Goal: Transaction & Acquisition: Purchase product/service

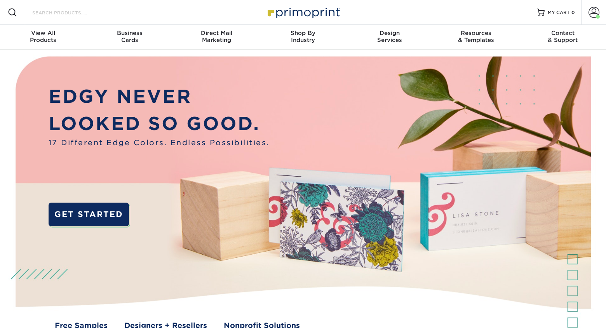
click at [77, 12] on input "Search Products" at bounding box center [69, 12] width 76 height 9
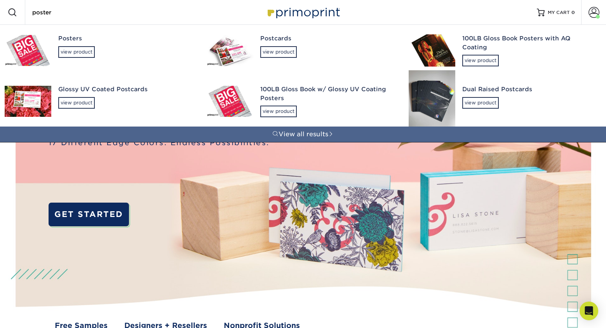
type input "poster"
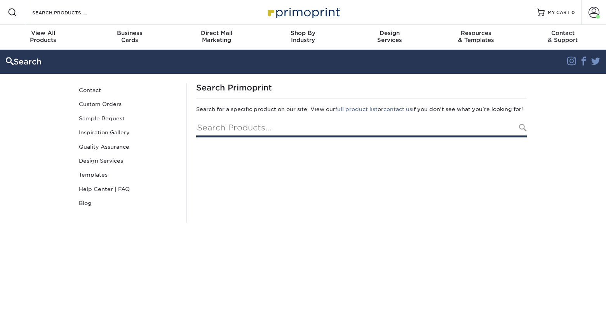
type input "poster"
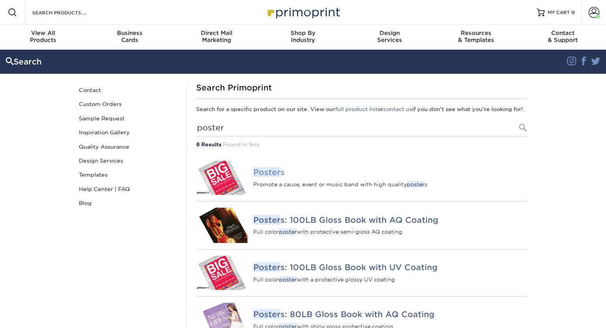
click at [261, 177] on em "Poster" at bounding box center [266, 172] width 27 height 10
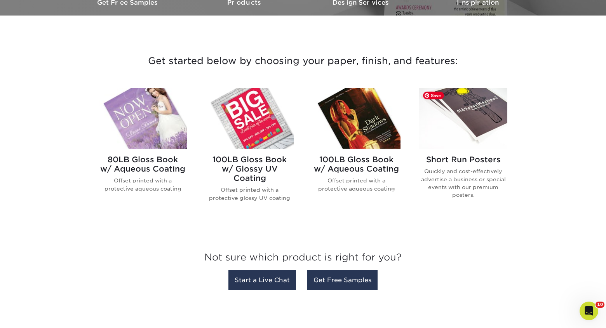
click at [472, 107] on img at bounding box center [463, 118] width 88 height 61
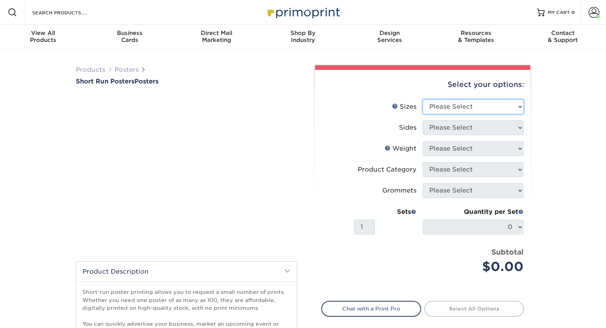
click at [472, 107] on select "Please Select 12" x 12" 12" x 15" 12" x 17" 12" x 18" 12" x 20" 12" x 24" 12" x…" at bounding box center [473, 106] width 101 height 15
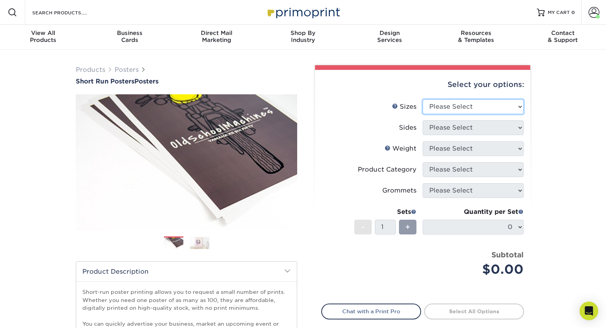
click at [460, 108] on select "Please Select 12" x 12" 12" x 15" 12" x 17" 12" x 18" 12" x 20" 12" x 24" 12" x…" at bounding box center [473, 106] width 101 height 15
select select "14.00x22.00"
click at [423, 99] on select "Please Select 12" x 12" 12" x 15" 12" x 17" 12" x 18" 12" x 20" 12" x 24" 12" x…" at bounding box center [473, 106] width 101 height 15
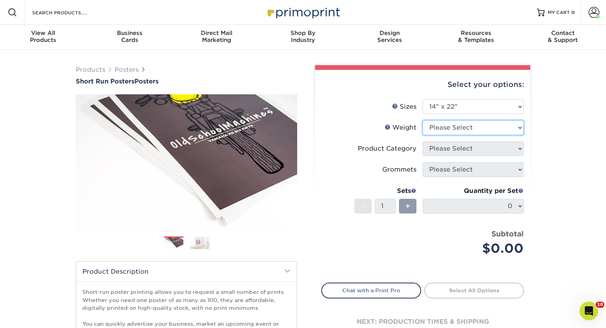
click at [471, 125] on select "Please Select 12PTC2S 8PHOTO" at bounding box center [473, 127] width 101 height 15
select select "12PTC2S"
click at [423, 120] on select "Please Select 12PTC2S 8PHOTO" at bounding box center [473, 127] width 101 height 15
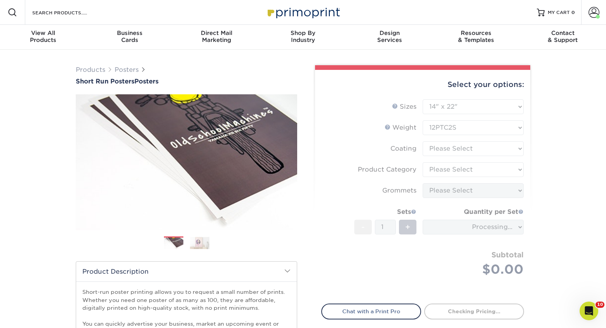
click at [462, 150] on form "Sizes Help Sizes Please Select 12" x 12" 12" x 15" 12" x 17" 12" x 18" 12" x 20…" at bounding box center [422, 196] width 203 height 195
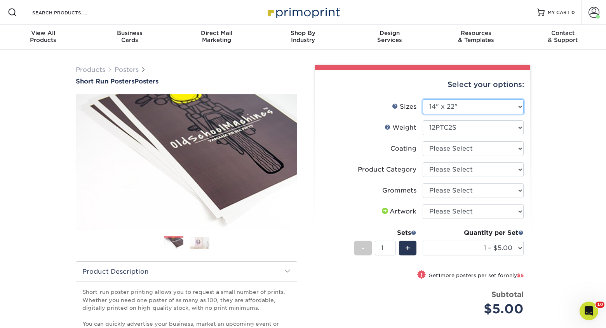
click at [470, 110] on select "Please Select 12" x 12" 12" x 15" 12" x 17" 12" x 18" 12" x 20" 12" x 24" 12" x…" at bounding box center [473, 106] width 101 height 15
click at [442, 146] on select at bounding box center [473, 148] width 101 height 15
select select "3e7618de-abca-4bda-9f97-8b9129e913d8"
click at [423, 141] on select at bounding box center [473, 148] width 101 height 15
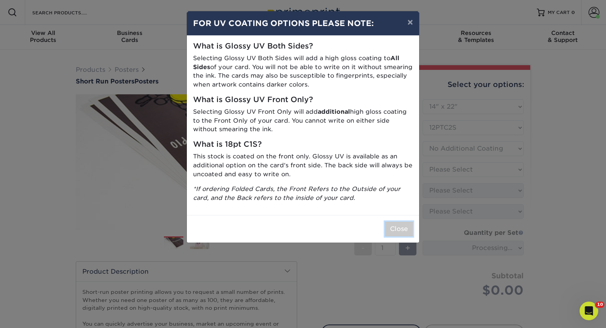
click at [386, 228] on button "Close" at bounding box center [399, 229] width 28 height 15
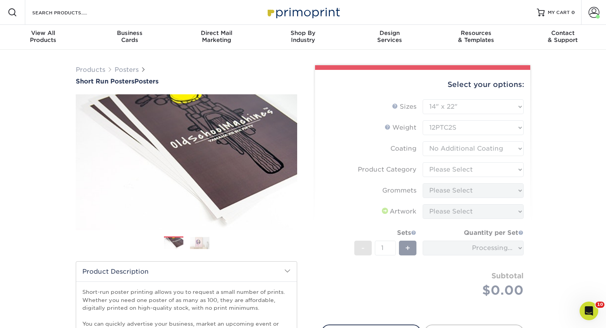
click at [431, 166] on form "Sizes Help Sizes Please Select 12" x 12" 12" x 15" 12" x 17" 12" x 18" 12" x 20…" at bounding box center [422, 207] width 203 height 216
click at [457, 169] on form "Sizes Help Sizes Please Select 12" x 12" 12" x 15" 12" x 17" 12" x 18" 12" x 20…" at bounding box center [422, 207] width 203 height 216
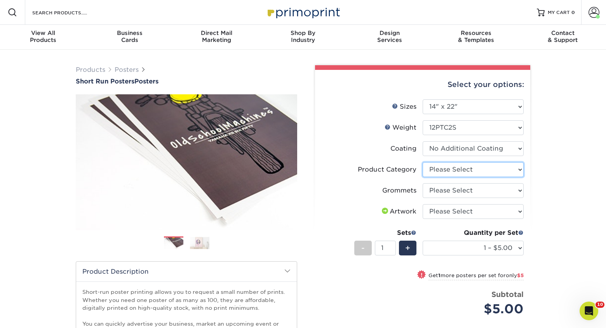
click at [458, 168] on select "Please Select Blockout Poster" at bounding box center [473, 169] width 101 height 15
select select "fa4be506-53fb-4ae9-92ef-b1dd4b719e38"
click at [423, 162] on select "Please Select Blockout Poster" at bounding box center [473, 169] width 101 height 15
click at [466, 192] on select "Please Select No Grommets Yes, Grommet All 4 Corners Yes, Grommets Top Corners …" at bounding box center [473, 190] width 101 height 15
select select "90d329df-db80-4206-b821-ff9d3f363977"
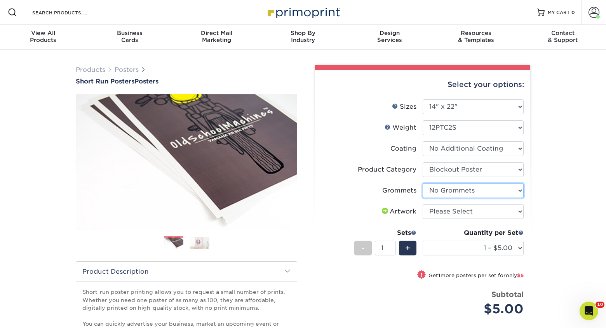
click at [423, 183] on select "Please Select No Grommets Yes, Grommet All 4 Corners Yes, Grommets Top Corners …" at bounding box center [473, 190] width 101 height 15
click at [464, 214] on select "Please Select I will upload files I need a design - $150" at bounding box center [473, 211] width 101 height 15
select select "upload"
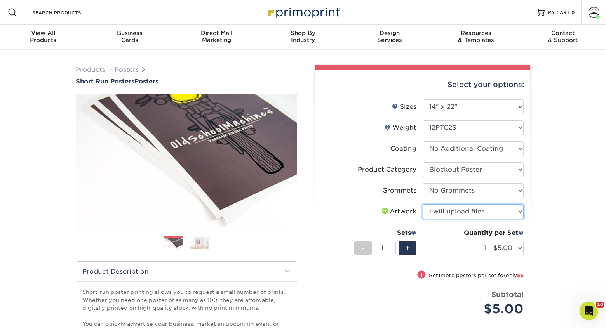
click at [423, 204] on select "Please Select I will upload files I need a design - $150" at bounding box center [473, 211] width 101 height 15
click at [544, 223] on div "Products Posters Short Run Posters Posters" at bounding box center [303, 257] width 606 height 415
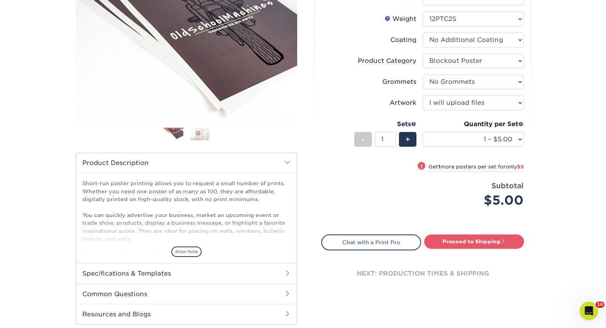
scroll to position [104, 0]
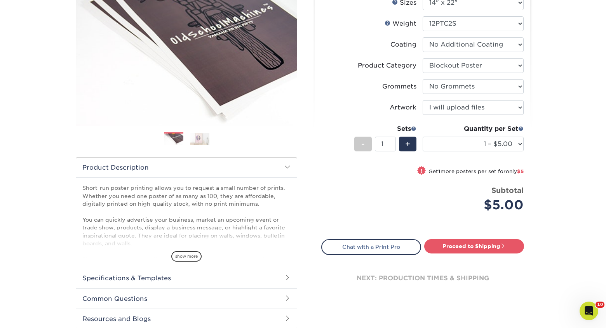
click at [552, 109] on div "Products Posters Short Run Posters Posters" at bounding box center [303, 153] width 606 height 415
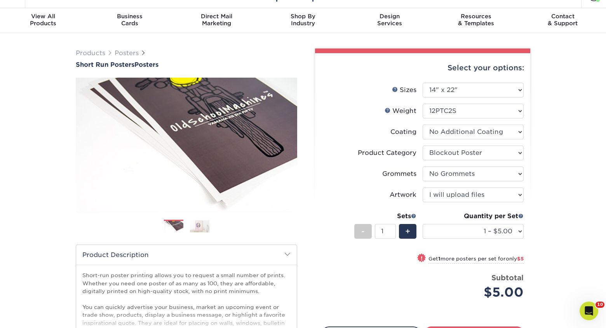
scroll to position [0, 0]
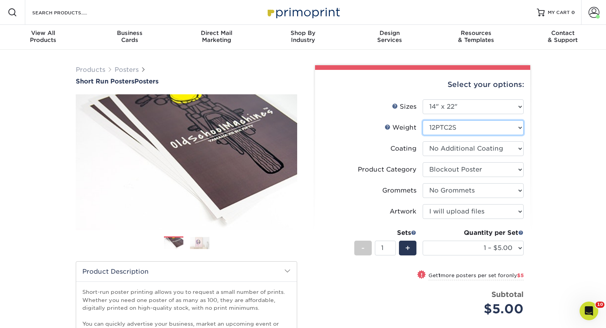
click at [433, 129] on select "Please Select 12PTC2S 8PHOTO" at bounding box center [473, 127] width 101 height 15
click at [423, 120] on select "Please Select 12PTC2S 8PHOTO" at bounding box center [473, 127] width 101 height 15
click at [390, 129] on link "Weight Help" at bounding box center [388, 127] width 6 height 6
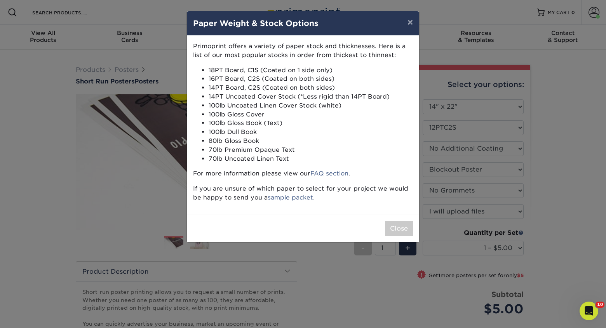
click at [448, 129] on div "× Paper Weight & Stock Options Primoprint offers a variety of paper stock and t…" at bounding box center [303, 164] width 606 height 328
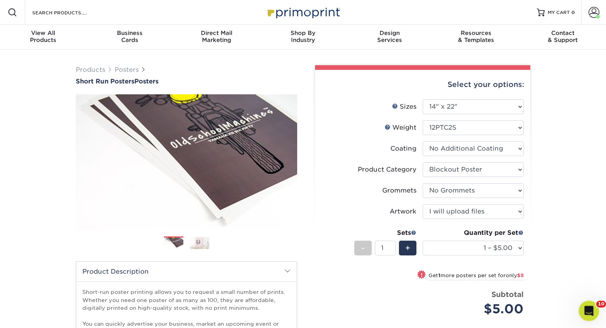
click at [583, 310] on icon "Open Intercom Messenger" at bounding box center [587, 310] width 13 height 13
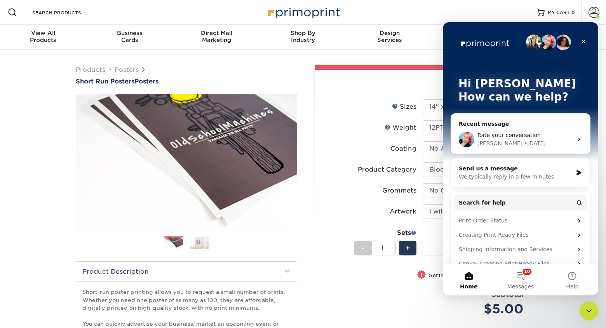
click at [524, 143] on div "• 1d ago" at bounding box center [535, 143] width 22 height 8
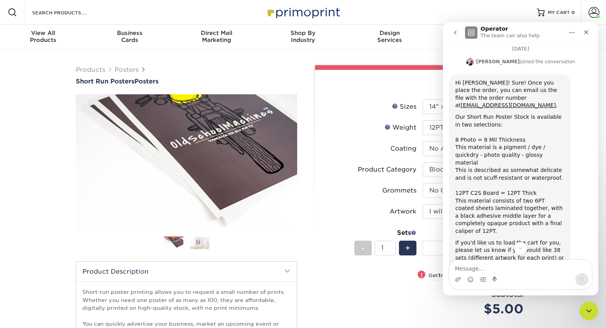
scroll to position [207, 0]
drag, startPoint x: 458, startPoint y: 110, endPoint x: 518, endPoint y: 111, distance: 61.0
click at [518, 115] on div "Our Short Run Poster Stock is available in two selections: ​﻿ ﻿8 Photo = 8 Mil …" at bounding box center [509, 141] width 109 height 53
click at [520, 113] on div "Our Short Run Poster Stock is available in two selections: ​﻿ ﻿8 Photo = 8 Mil …" at bounding box center [509, 139] width 109 height 53
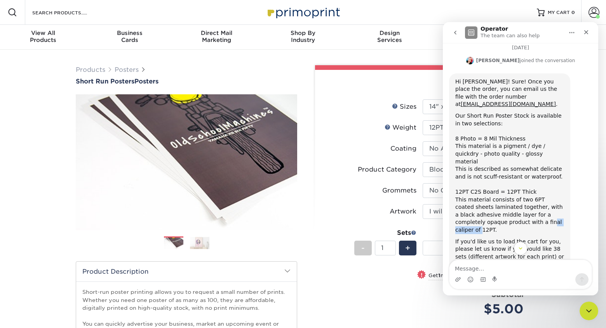
drag, startPoint x: 538, startPoint y: 185, endPoint x: 550, endPoint y: 185, distance: 12.4
click at [550, 185] on div "This is described as somewhat delicate and is not scuff-resistant or waterproof…" at bounding box center [509, 199] width 109 height 68
drag, startPoint x: 539, startPoint y: 184, endPoint x: 527, endPoint y: 184, distance: 11.3
click at [527, 184] on div "This is described as somewhat delicate and is not scuff-resistant or waterproof…" at bounding box center [509, 199] width 109 height 68
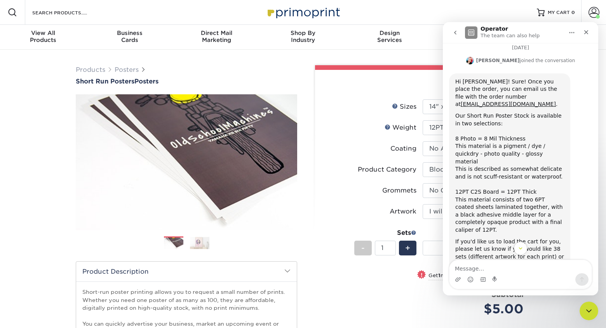
click at [529, 184] on div "This is described as somewhat delicate and is not scuff-resistant or waterproof…" at bounding box center [509, 199] width 109 height 68
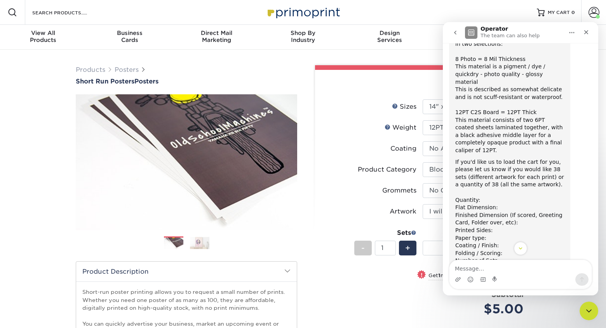
scroll to position [294, 0]
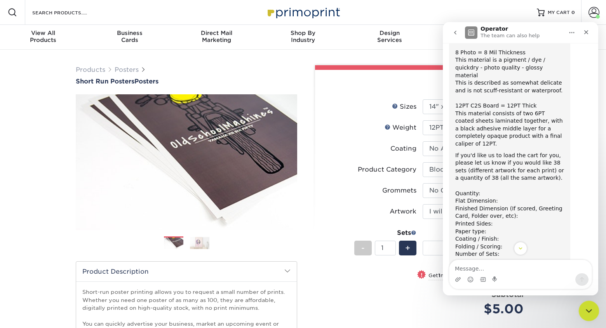
click at [585, 307] on icon "Close Intercom Messenger" at bounding box center [587, 309] width 9 height 9
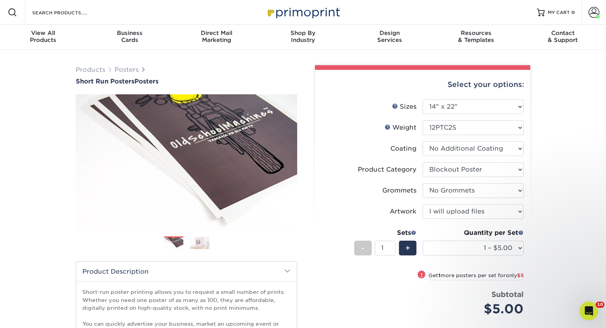
scroll to position [387, 0]
click at [581, 221] on div "Products Posters Short Run Posters Posters" at bounding box center [303, 257] width 606 height 415
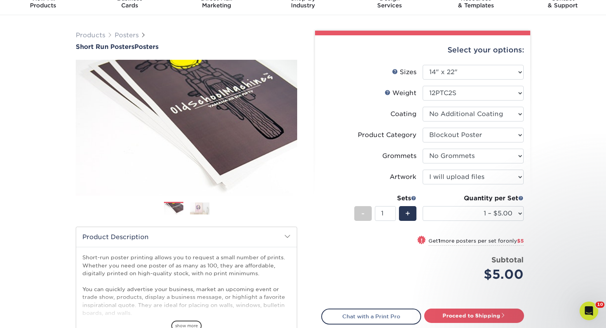
scroll to position [35, 0]
click at [402, 212] on div "+" at bounding box center [407, 213] width 17 height 15
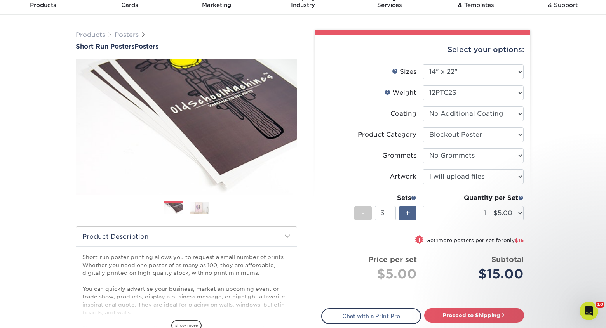
click at [402, 212] on div "+" at bounding box center [407, 213] width 17 height 15
type input "5"
click at [474, 210] on select "1 – $5.00 2 – $10.00 3 – $15.00 4 – $20.00 5 – $25.00 6 – $29.00 7 – $34.00 8 –…" at bounding box center [473, 213] width 101 height 15
select select "4 – $20.00"
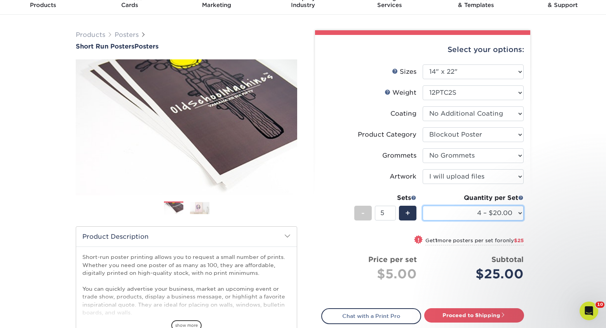
click at [423, 206] on select "1 – $5.00 2 – $10.00 3 – $15.00 4 – $20.00 5 – $25.00 6 – $29.00 7 – $34.00 8 –…" at bounding box center [473, 213] width 101 height 15
click at [545, 202] on div "Products Posters Short Run Posters Posters" at bounding box center [303, 222] width 606 height 415
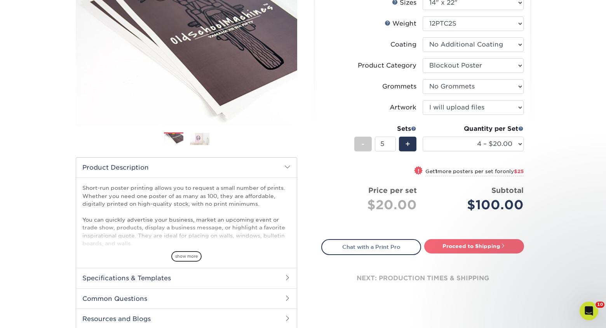
click at [470, 245] on link "Proceed to Shipping" at bounding box center [474, 246] width 100 height 14
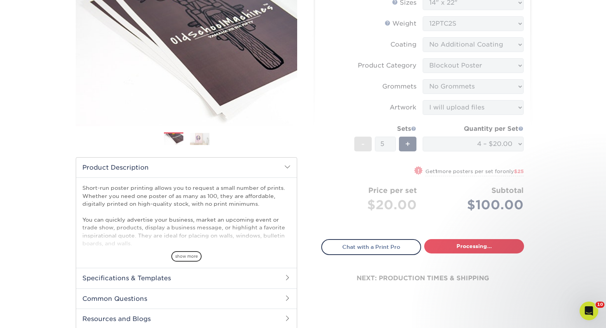
select select "fc937991-9113-4188-8b2b-0428e06c887e"
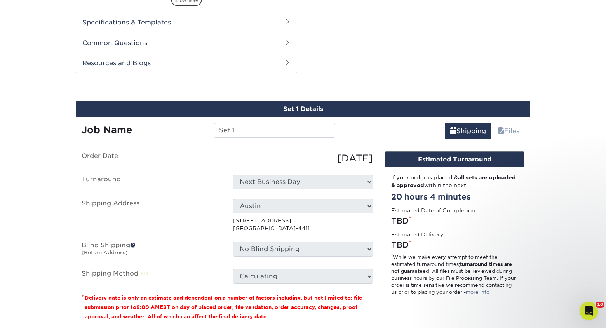
scroll to position [395, 0]
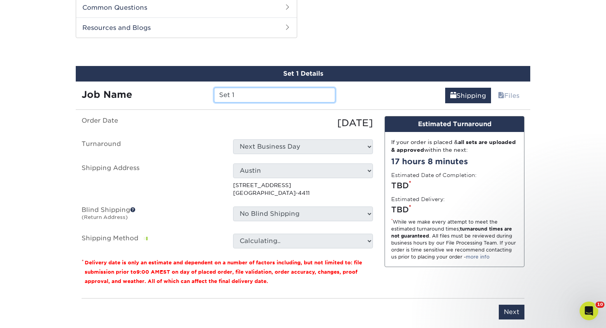
drag, startPoint x: 243, startPoint y: 96, endPoint x: 182, endPoint y: 93, distance: 61.5
click at [182, 95] on div "Job Name Set 1" at bounding box center [208, 95] width 265 height 15
type input "LA 15"
click at [289, 117] on div "10/01/2025" at bounding box center [302, 123] width 151 height 14
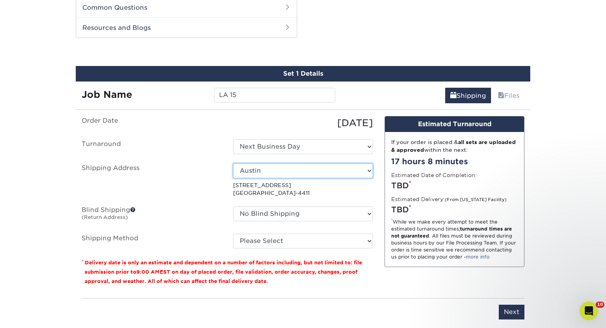
click at [270, 171] on select "Select One 810 Osceola (Natalie's Home) Artifact Austin Belleair Brooklyn Stora…" at bounding box center [303, 171] width 140 height 15
select select "253511"
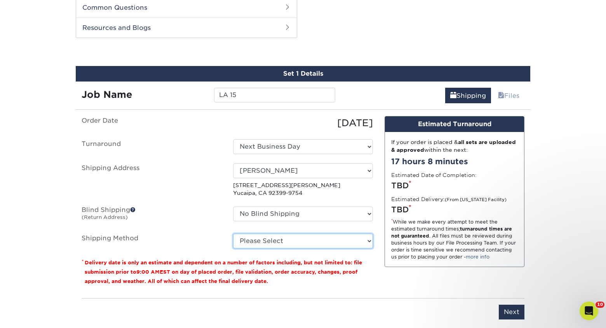
click at [288, 243] on select "Please Select Ground Shipping (+$35.55) 3 Day Shipping Service (+$41.96) 2 Day …" at bounding box center [303, 241] width 140 height 15
select select "03"
click at [233, 234] on select "Please Select Ground Shipping (+$35.55) 3 Day Shipping Service (+$41.96) 2 Day …" at bounding box center [303, 241] width 140 height 15
click at [302, 241] on select "Please Select Ground Shipping (+$35.55) 3 Day Shipping Service (+$41.96) 2 Day …" at bounding box center [303, 241] width 140 height 15
click at [233, 234] on select "Please Select Ground Shipping (+$35.55) 3 Day Shipping Service (+$41.96) 2 Day …" at bounding box center [303, 241] width 140 height 15
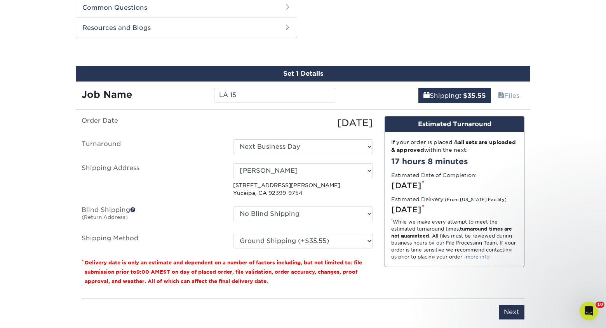
click at [388, 238] on div "If your order is placed & all sets are uploaded & approved within the next: 17 …" at bounding box center [454, 199] width 139 height 135
click at [512, 315] on input "Next" at bounding box center [512, 312] width 26 height 15
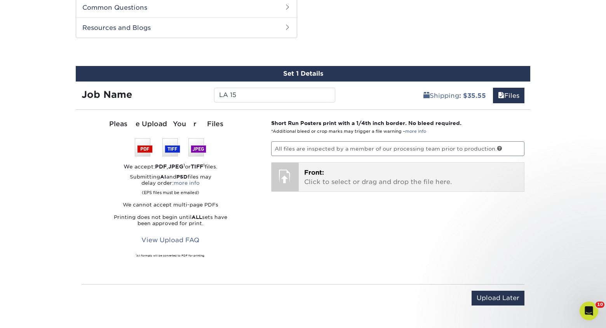
click at [347, 181] on p "Front: Click to select or drag and drop the file here." at bounding box center [411, 177] width 215 height 19
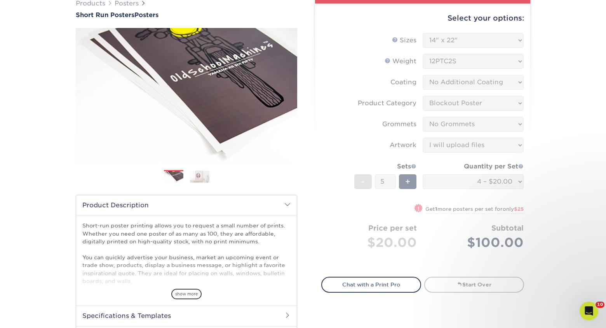
scroll to position [0, 0]
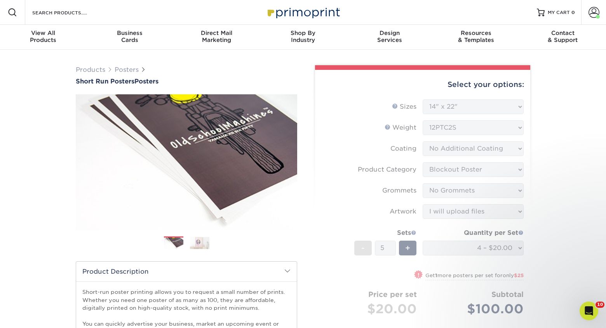
click at [528, 245] on div "Select your options: Sizes Help Sizes Please Select 12" x 12" 12" x 15" 12" x 1…" at bounding box center [422, 218] width 215 height 296
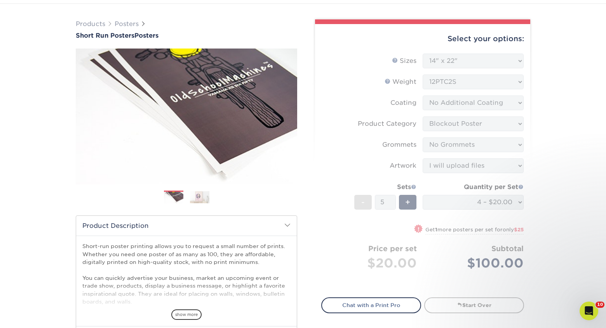
scroll to position [45, 0]
